Goal: Information Seeking & Learning: Learn about a topic

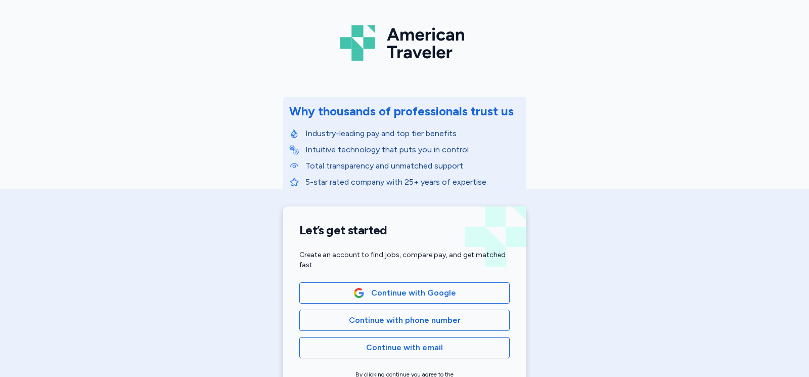
scroll to position [101, 0]
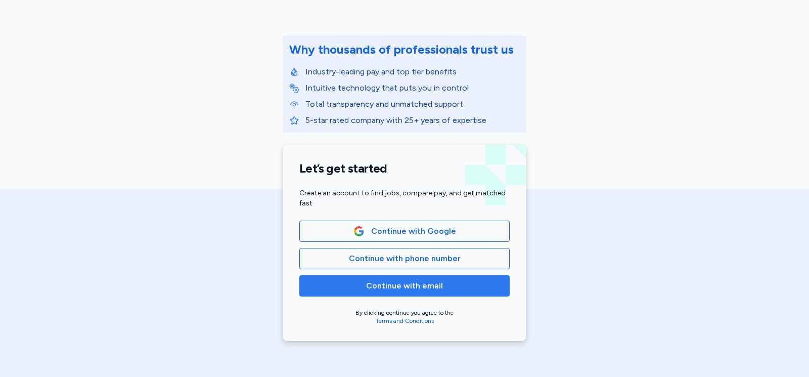
click at [410, 287] on span "Continue with email" at bounding box center [404, 286] width 77 height 12
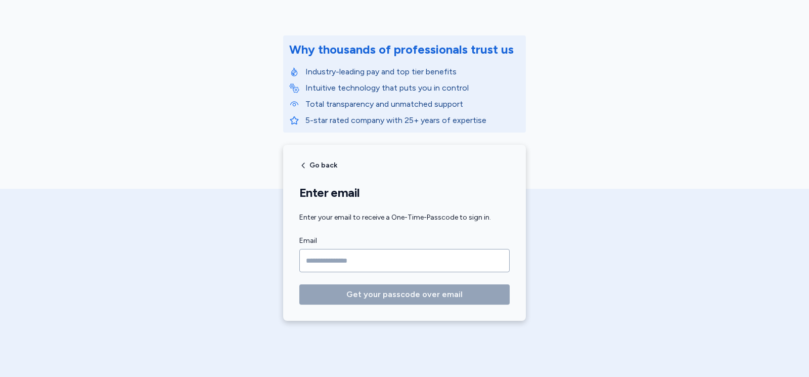
click at [331, 258] on input "Email" at bounding box center [404, 260] width 210 height 23
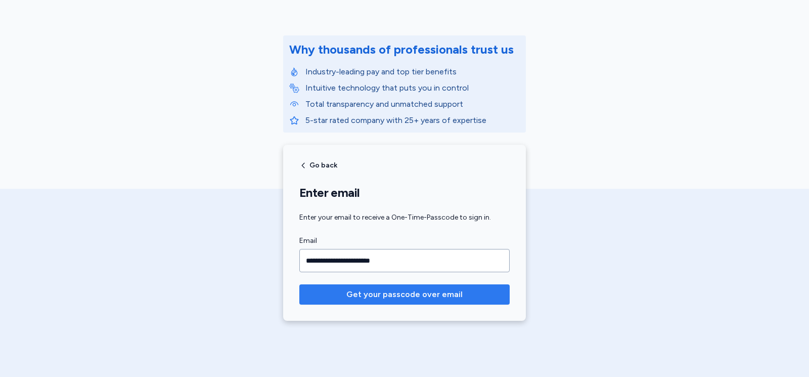
type input "**********"
click at [361, 289] on span "Get your passcode over email" at bounding box center [404, 294] width 116 height 12
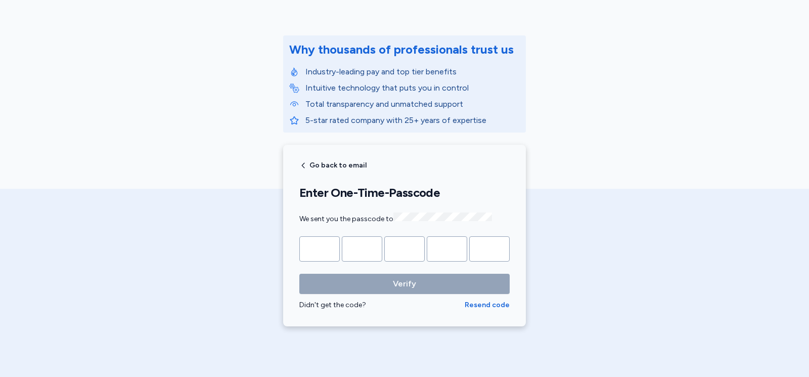
type input "*"
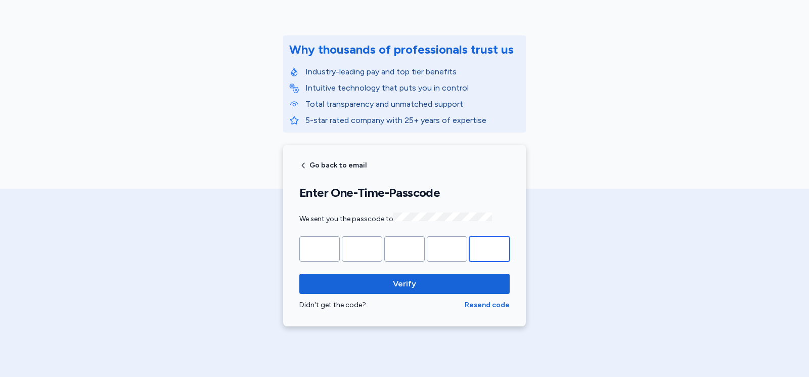
type input "*"
click at [299, 273] on button "Verify" at bounding box center [404, 283] width 210 height 20
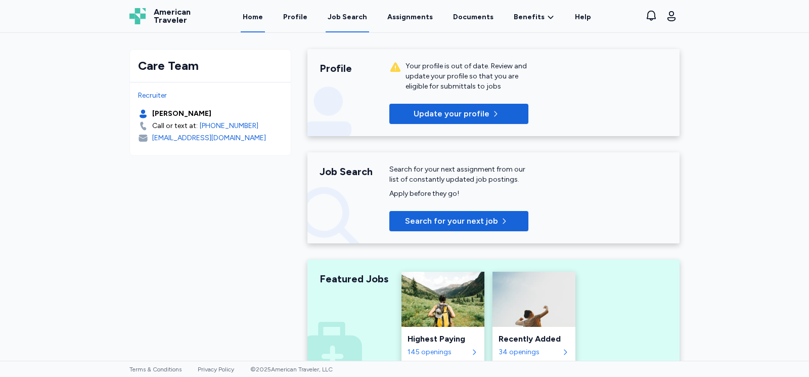
click at [347, 17] on div "Job Search" at bounding box center [347, 17] width 39 height 10
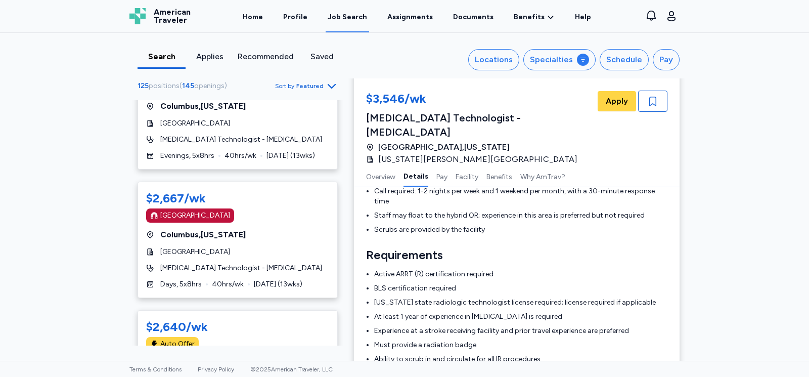
scroll to position [354, 0]
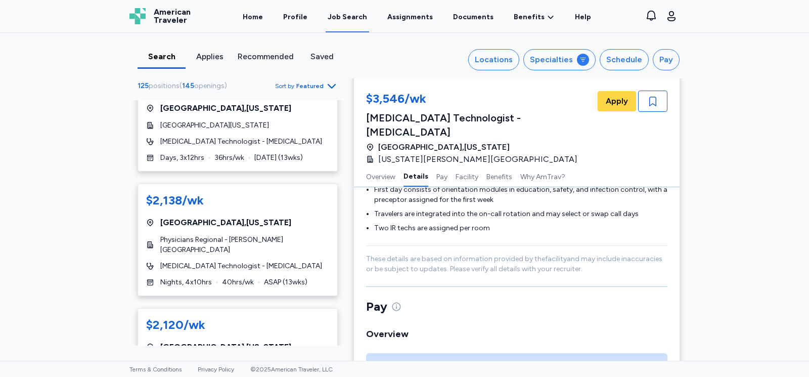
scroll to position [657, 0]
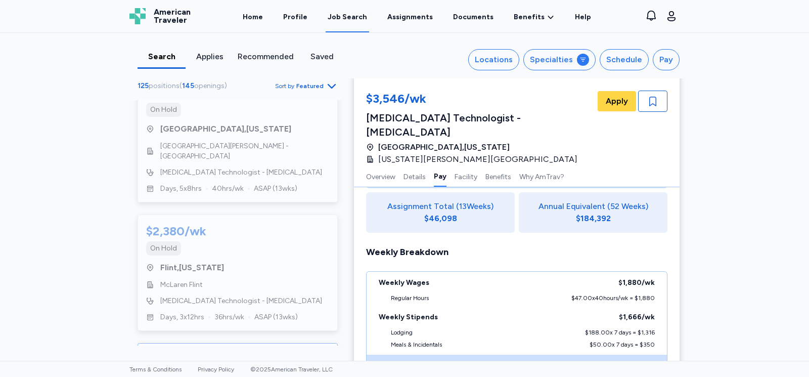
scroll to position [2787, 0]
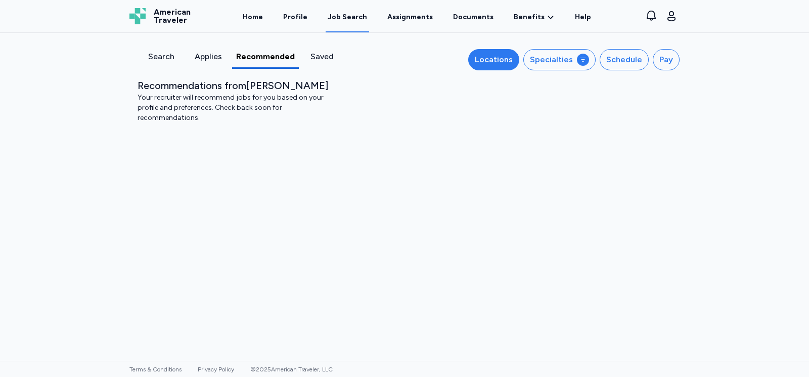
click at [510, 56] on div "Locations" at bounding box center [494, 60] width 38 height 12
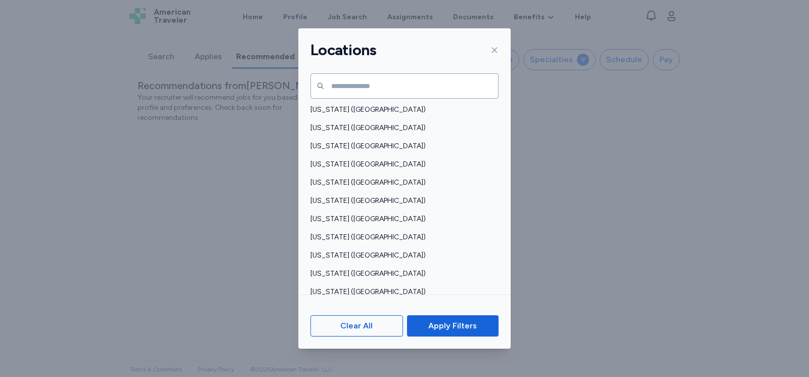
scroll to position [736, 0]
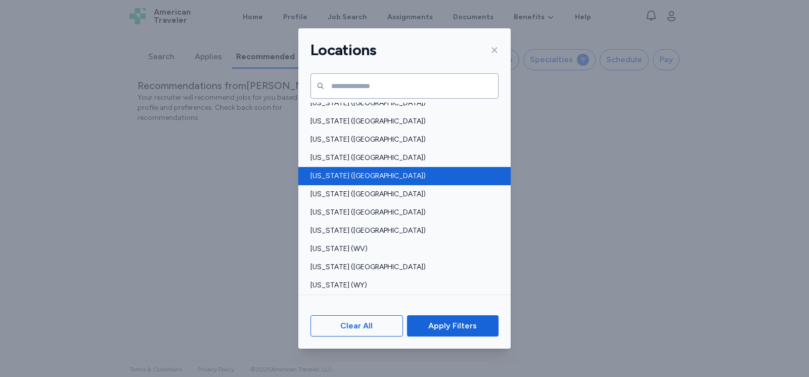
click at [337, 175] on span "[US_STATE] ([GEOGRAPHIC_DATA])" at bounding box center [401, 176] width 182 height 10
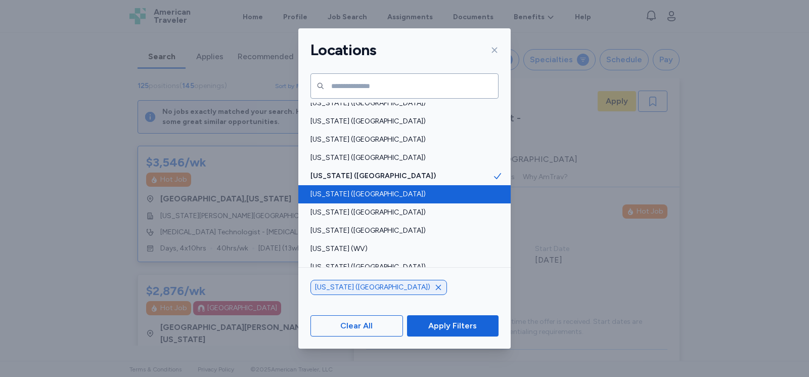
click at [357, 195] on span "[US_STATE] ([GEOGRAPHIC_DATA])" at bounding box center [401, 194] width 182 height 10
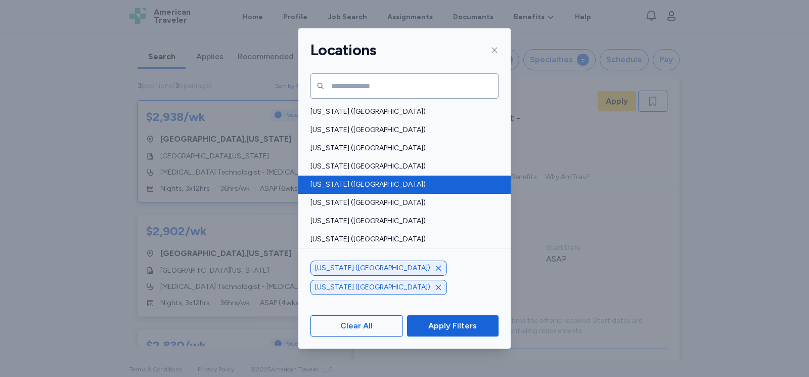
click at [334, 186] on span "[US_STATE] ([GEOGRAPHIC_DATA])" at bounding box center [401, 184] width 182 height 10
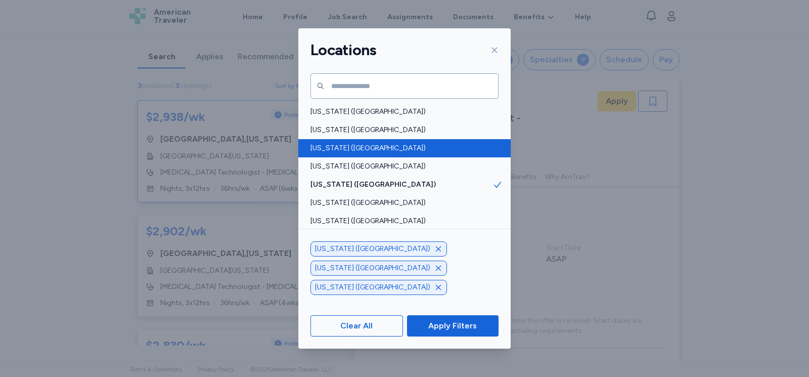
click at [343, 153] on span "[US_STATE] ([GEOGRAPHIC_DATA])" at bounding box center [401, 148] width 182 height 10
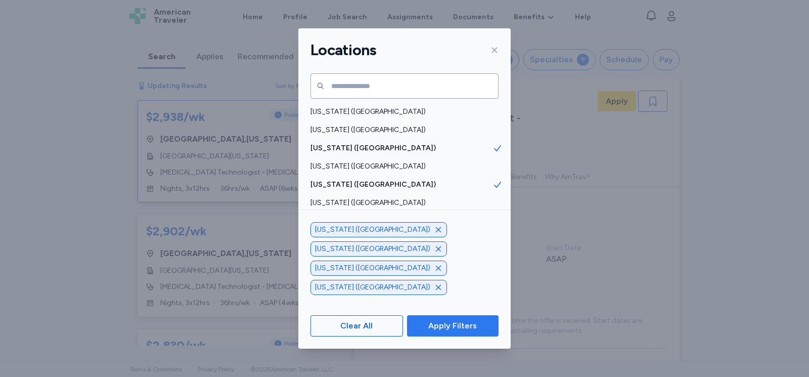
click at [449, 326] on span "Apply Filters" at bounding box center [452, 325] width 49 height 12
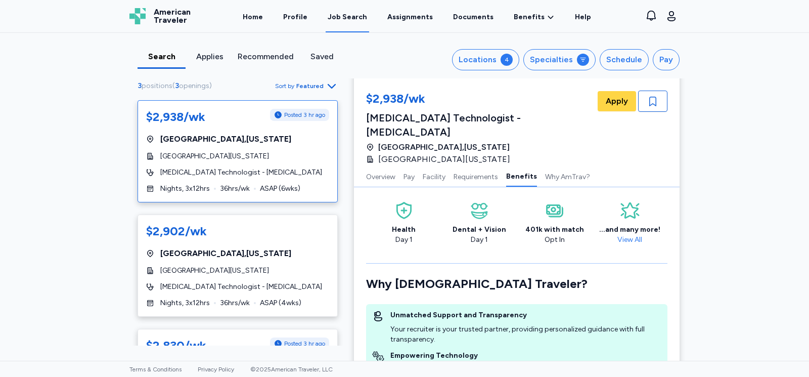
click at [721, 171] on div "Search Applies Recommended Saved Locations 4 Specialties Schedule Pay 3 positio…" at bounding box center [404, 197] width 809 height 328
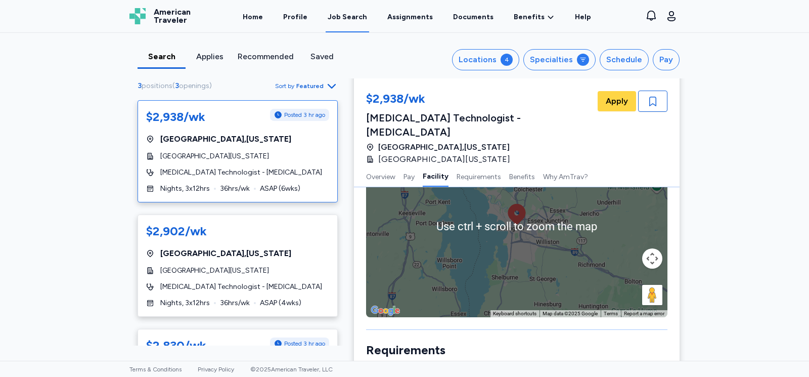
scroll to position [751, 0]
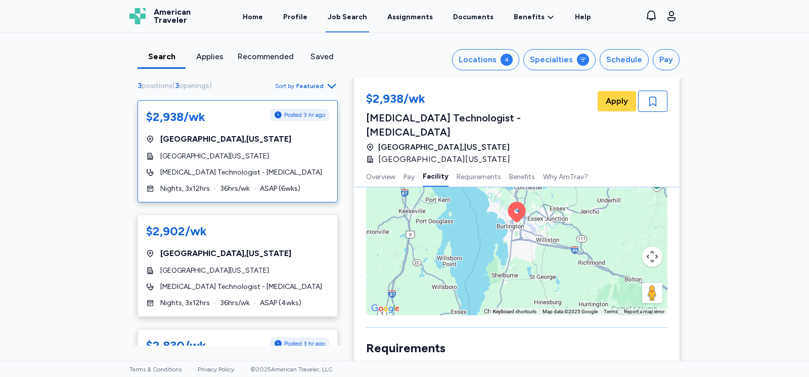
click at [648, 246] on button "Map camera controls" at bounding box center [652, 256] width 20 height 20
click at [622, 271] on button "Zoom out" at bounding box center [627, 281] width 20 height 20
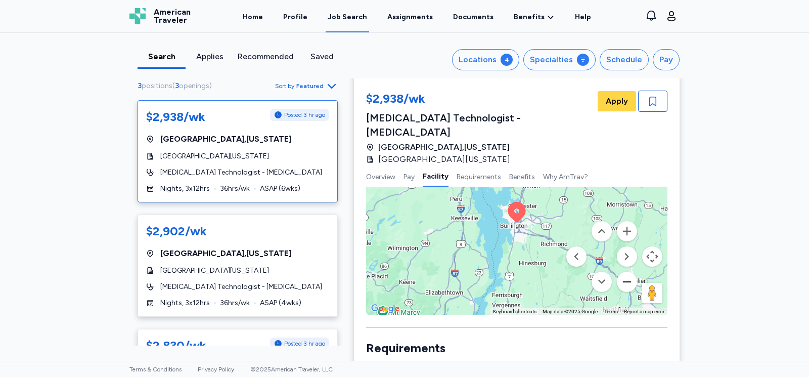
click at [622, 271] on button "Zoom out" at bounding box center [627, 281] width 20 height 20
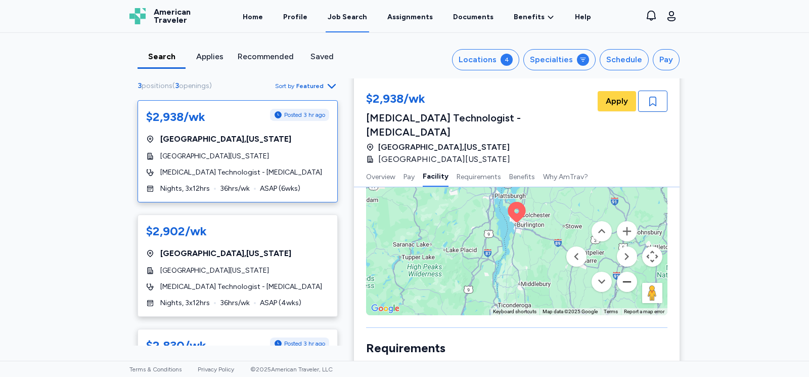
click at [622, 271] on button "Zoom out" at bounding box center [627, 281] width 20 height 20
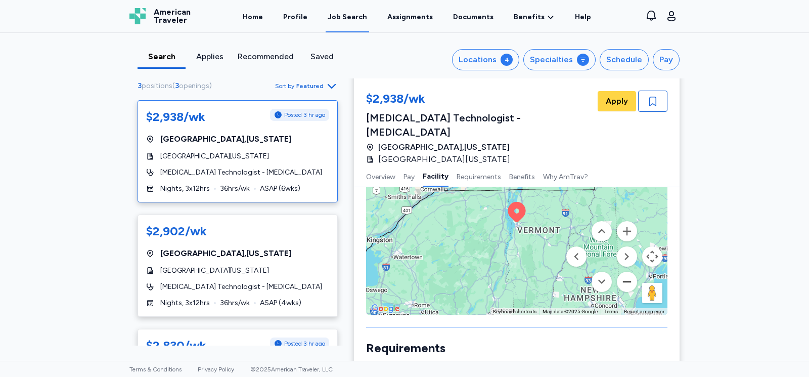
click at [622, 271] on button "Zoom out" at bounding box center [627, 281] width 20 height 20
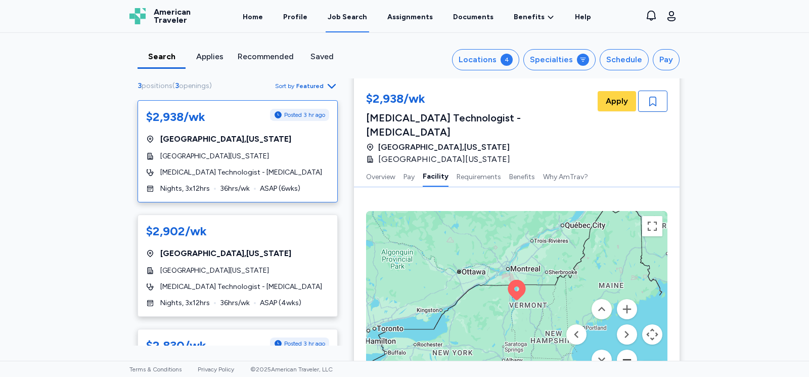
scroll to position [549, 0]
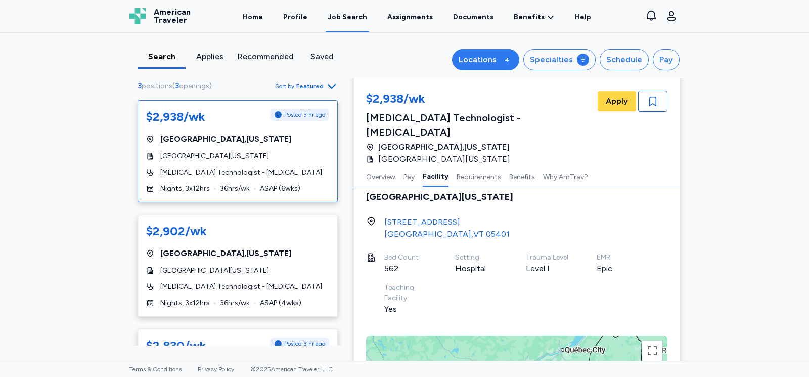
click at [479, 59] on div "Locations" at bounding box center [477, 60] width 38 height 12
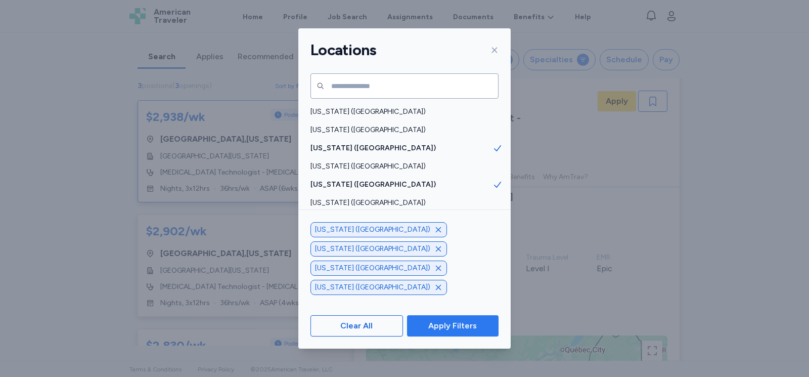
click at [465, 320] on span "Apply Filters" at bounding box center [452, 325] width 49 height 12
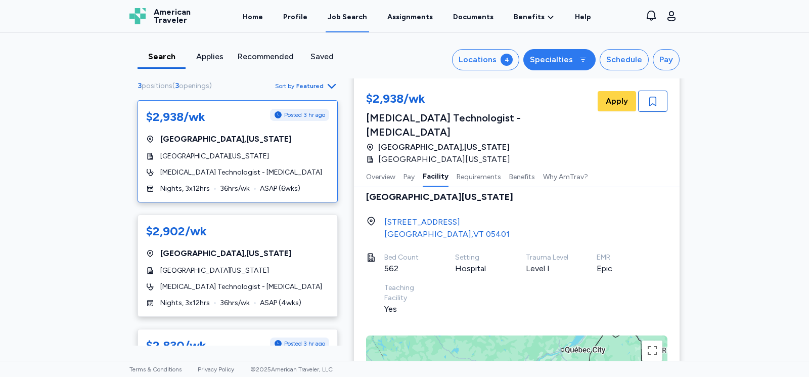
click at [538, 64] on div "Specialties" at bounding box center [551, 60] width 43 height 12
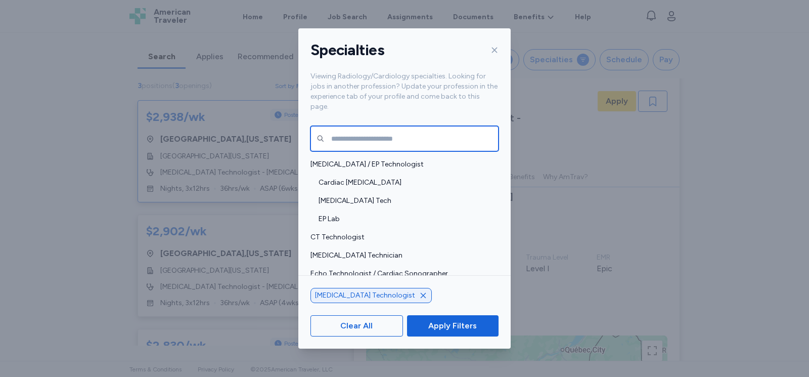
click at [374, 127] on input "text" at bounding box center [404, 138] width 188 height 25
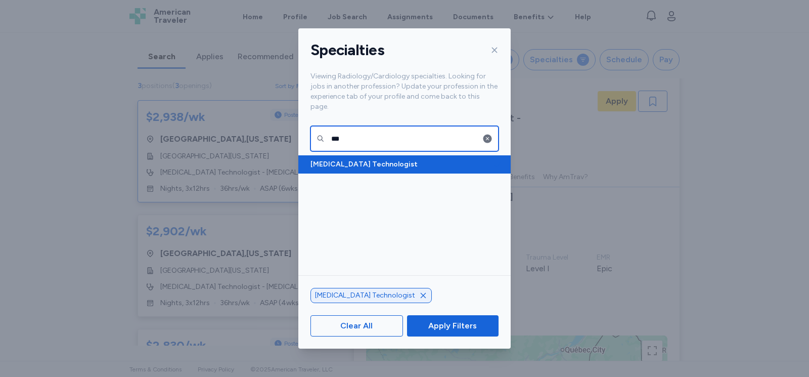
type input "***"
click at [365, 159] on span "[MEDICAL_DATA] Technologist" at bounding box center [401, 164] width 182 height 10
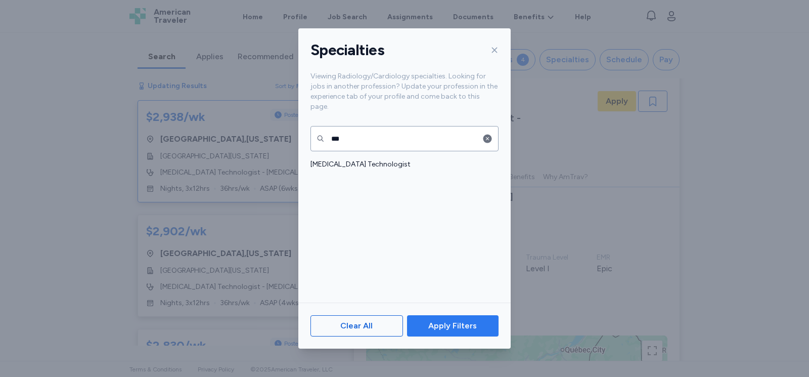
click at [469, 327] on span "Apply Filters" at bounding box center [452, 325] width 49 height 12
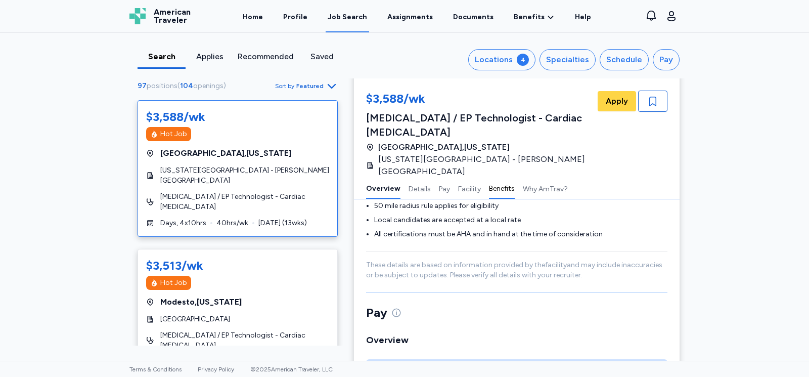
scroll to position [1, 0]
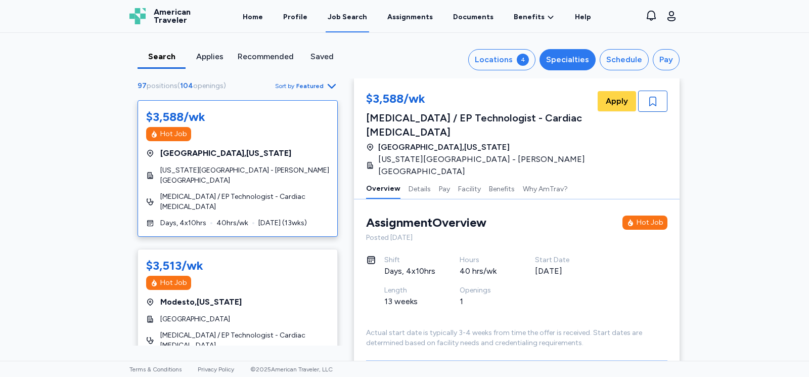
click at [579, 53] on button "Specialties" at bounding box center [567, 59] width 56 height 21
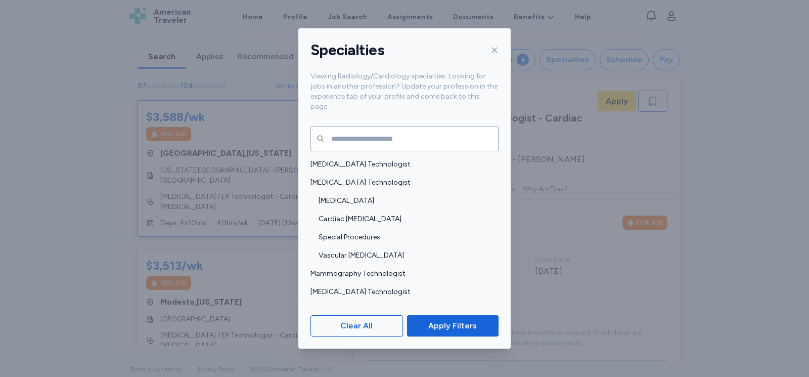
scroll to position [152, 0]
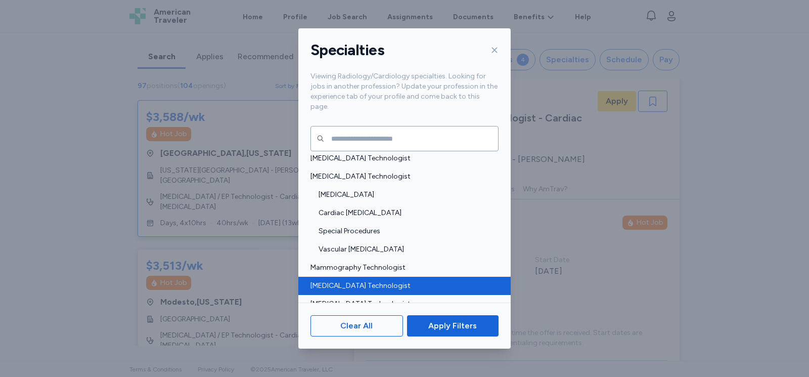
click at [375, 281] on span "[MEDICAL_DATA] Technologist" at bounding box center [401, 286] width 182 height 10
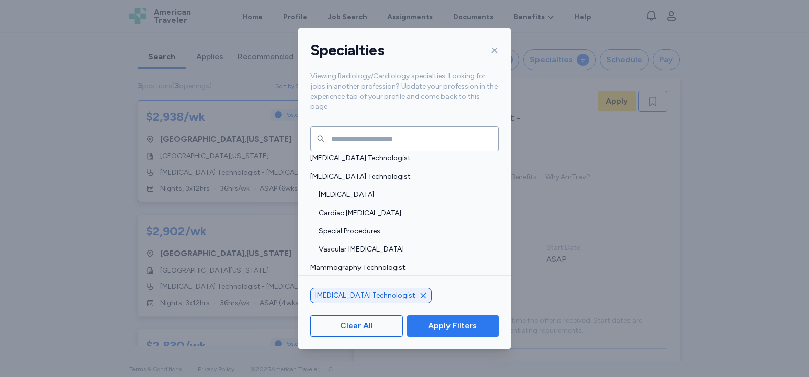
click at [449, 325] on span "Apply Filters" at bounding box center [452, 325] width 49 height 12
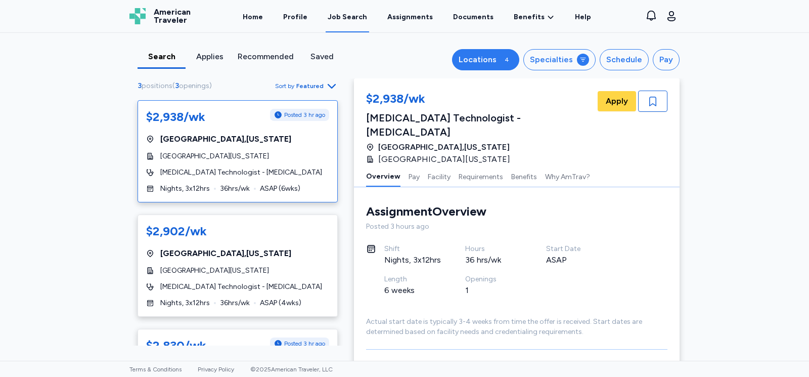
click at [502, 61] on div "4" at bounding box center [506, 60] width 12 height 12
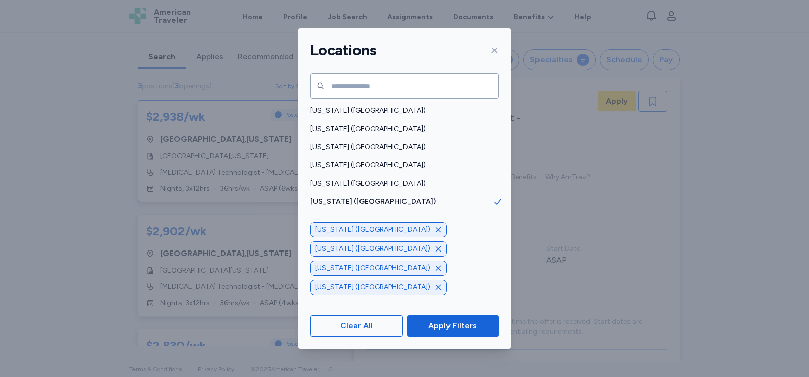
scroll to position [783, 0]
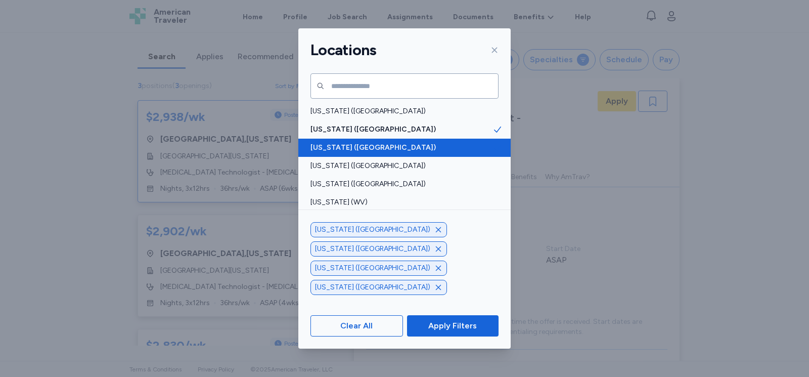
click at [494, 147] on icon at bounding box center [497, 148] width 7 height 6
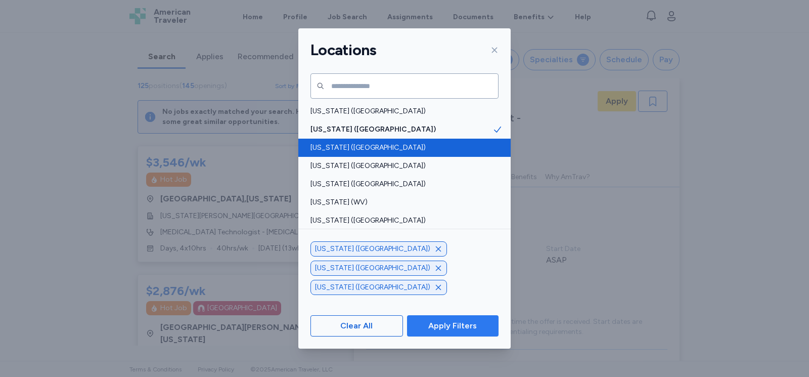
click at [450, 327] on span "Apply Filters" at bounding box center [452, 325] width 49 height 12
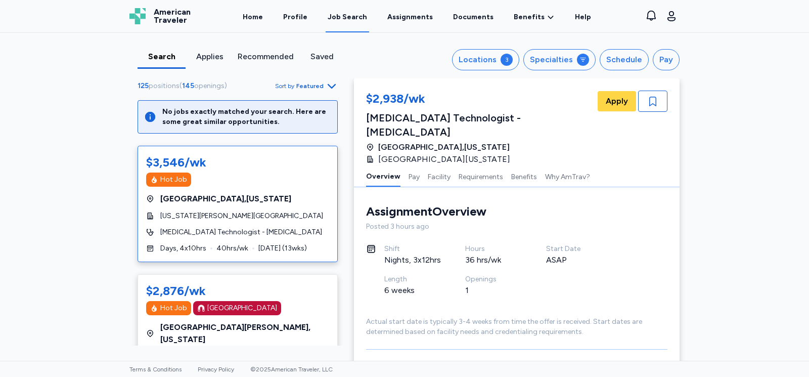
click at [193, 194] on span "[GEOGRAPHIC_DATA] , [US_STATE]" at bounding box center [225, 199] width 131 height 12
click at [183, 215] on span "[US_STATE][PERSON_NAME][GEOGRAPHIC_DATA]" at bounding box center [241, 216] width 163 height 10
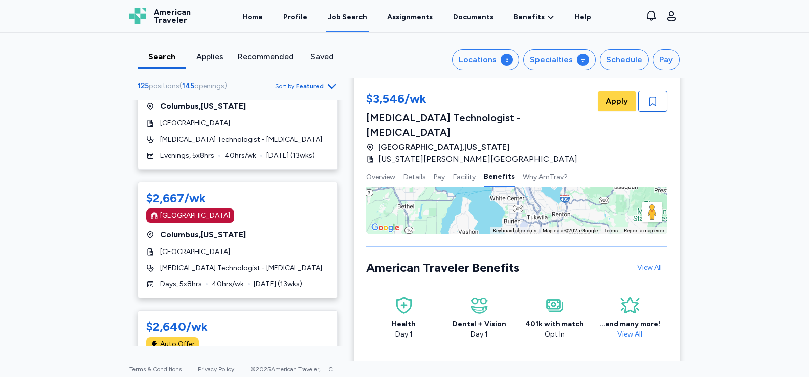
scroll to position [1466, 0]
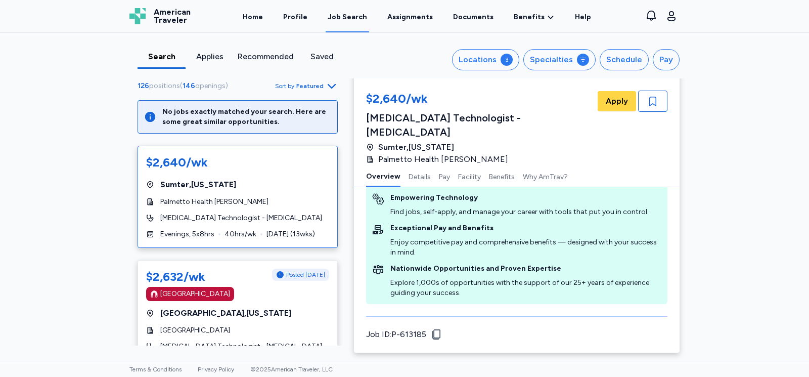
scroll to position [1, 0]
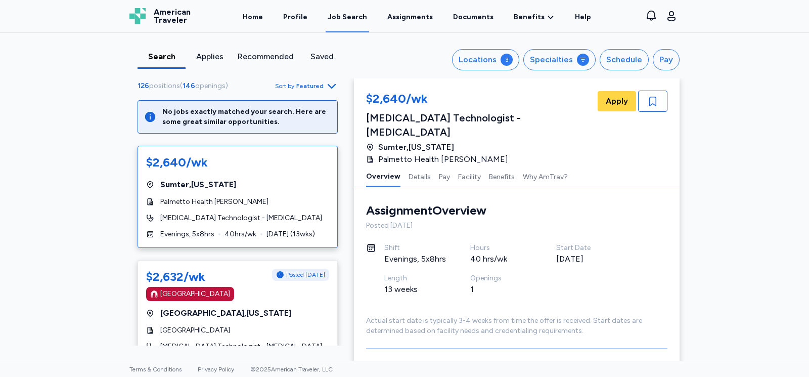
click at [206, 208] on div "$2,640/wk [GEOGRAPHIC_DATA] , [US_STATE] Palmetto Health [PERSON_NAME] [MEDICAL…" at bounding box center [237, 197] width 200 height 102
click at [316, 182] on div "Sumter , [US_STATE]" at bounding box center [237, 184] width 183 height 12
click at [215, 182] on span "Sumter , [US_STATE]" at bounding box center [198, 184] width 76 height 12
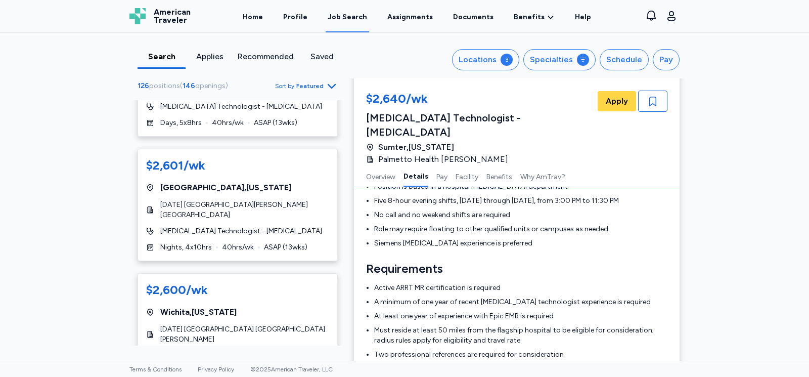
scroll to position [0, 0]
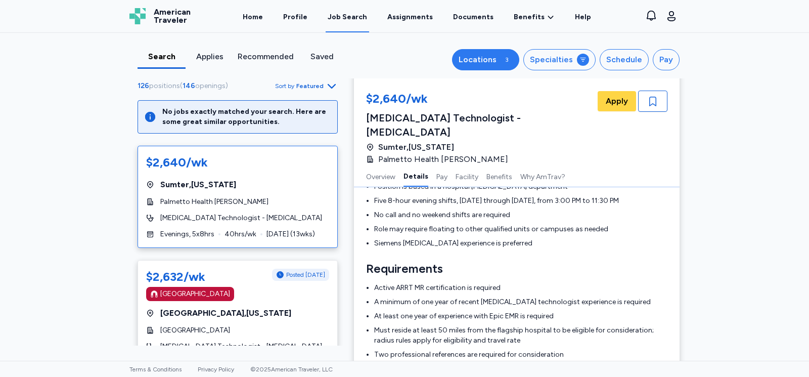
click at [493, 57] on div "Locations" at bounding box center [477, 60] width 38 height 12
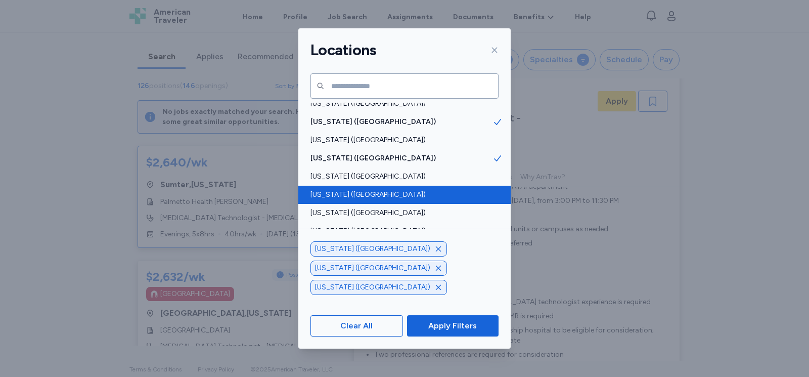
scroll to position [51, 0]
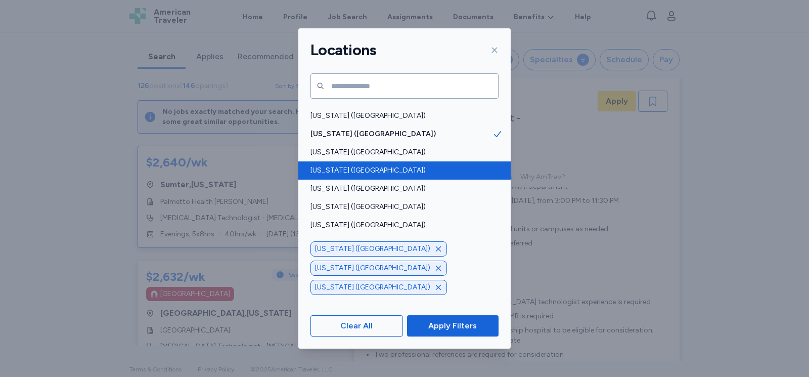
click at [469, 224] on span "[US_STATE] ([GEOGRAPHIC_DATA])" at bounding box center [401, 225] width 182 height 10
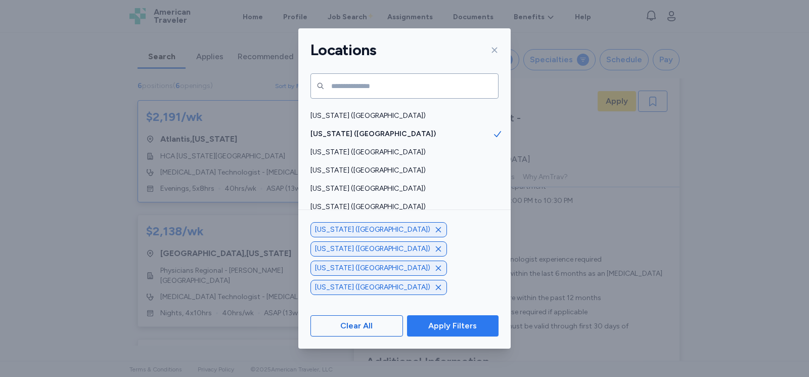
scroll to position [1, 0]
click at [455, 329] on span "Apply Filters" at bounding box center [452, 325] width 49 height 12
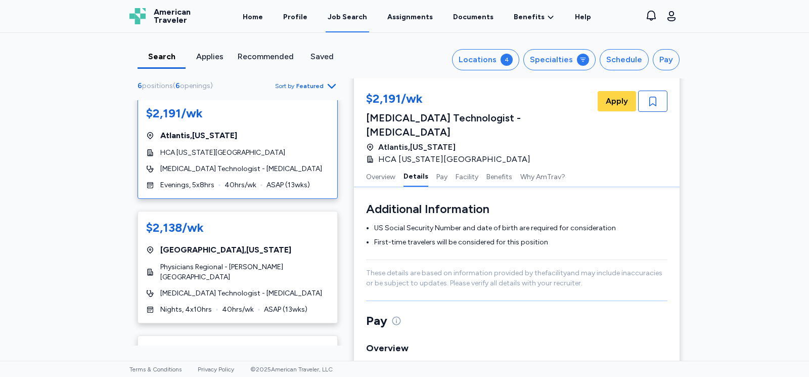
scroll to position [0, 0]
